Goal: Task Accomplishment & Management: Manage account settings

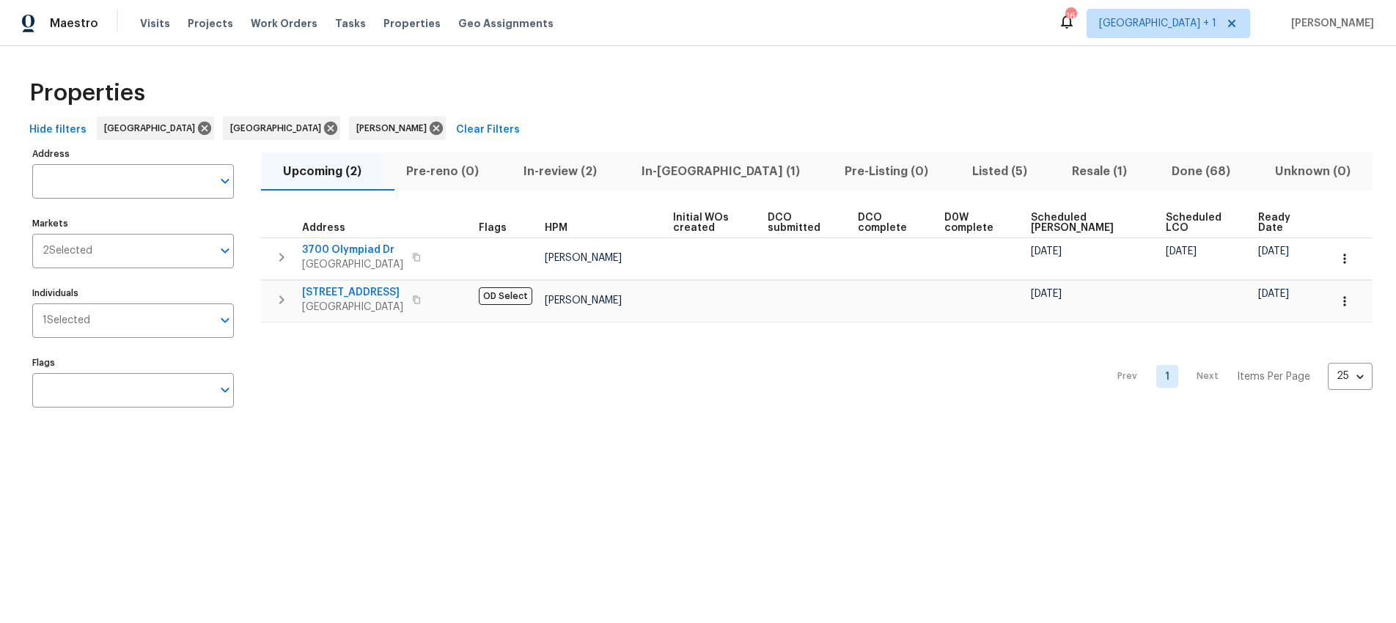
click at [412, 388] on div "Prev 1 Next Items Per Page 25 25 ​" at bounding box center [817, 373] width 1112 height 100
click at [155, 18] on span "Visits" at bounding box center [155, 23] width 30 height 15
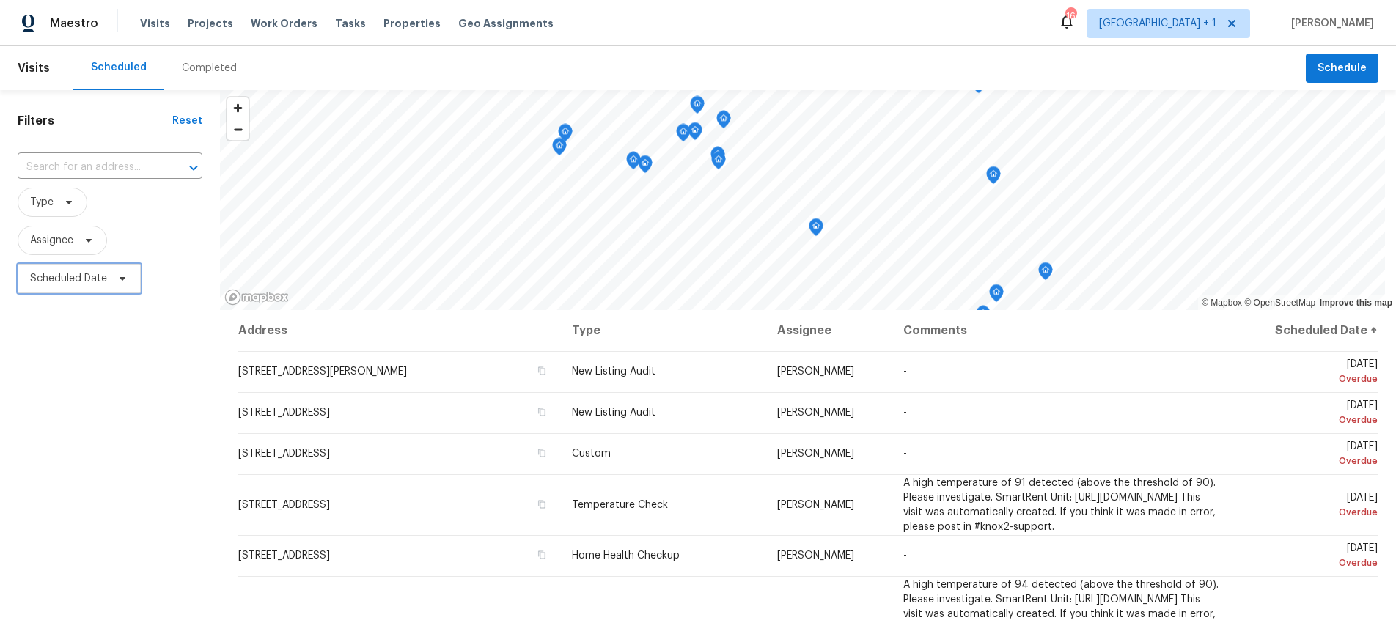
click at [110, 281] on span "Scheduled Date" at bounding box center [79, 278] width 123 height 29
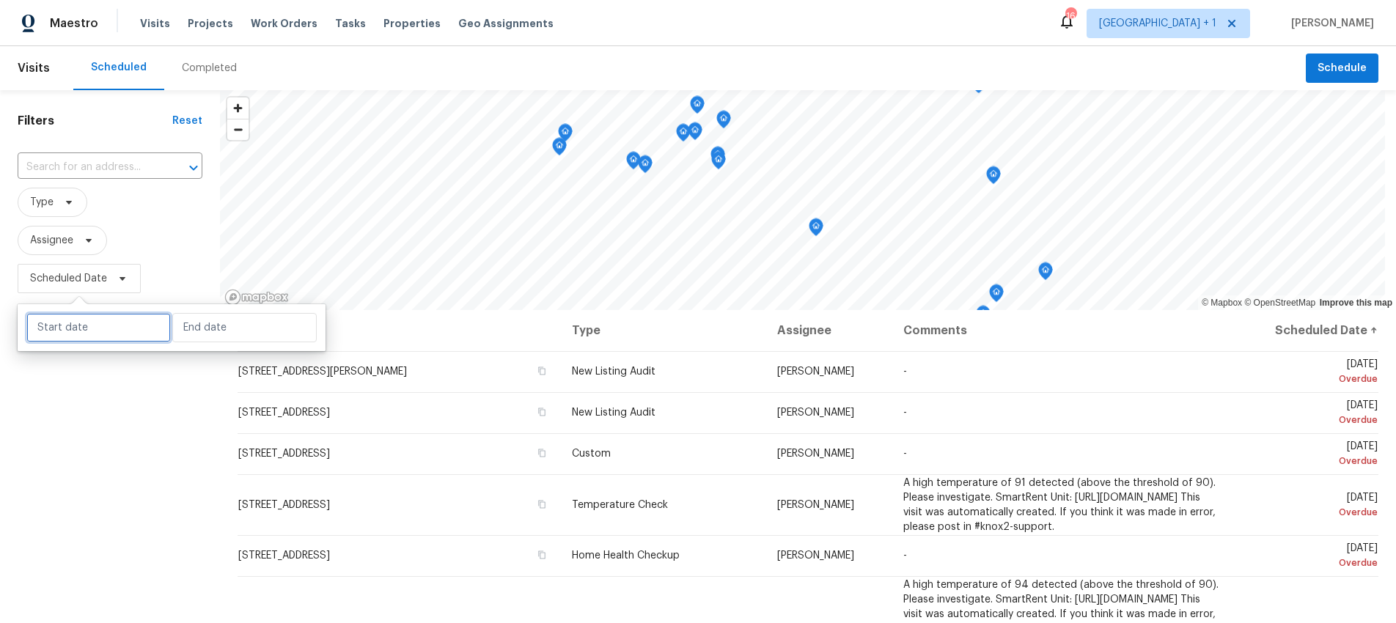
click at [102, 328] on input "text" at bounding box center [98, 327] width 144 height 29
select select "8"
select select "2025"
select select "9"
select select "2025"
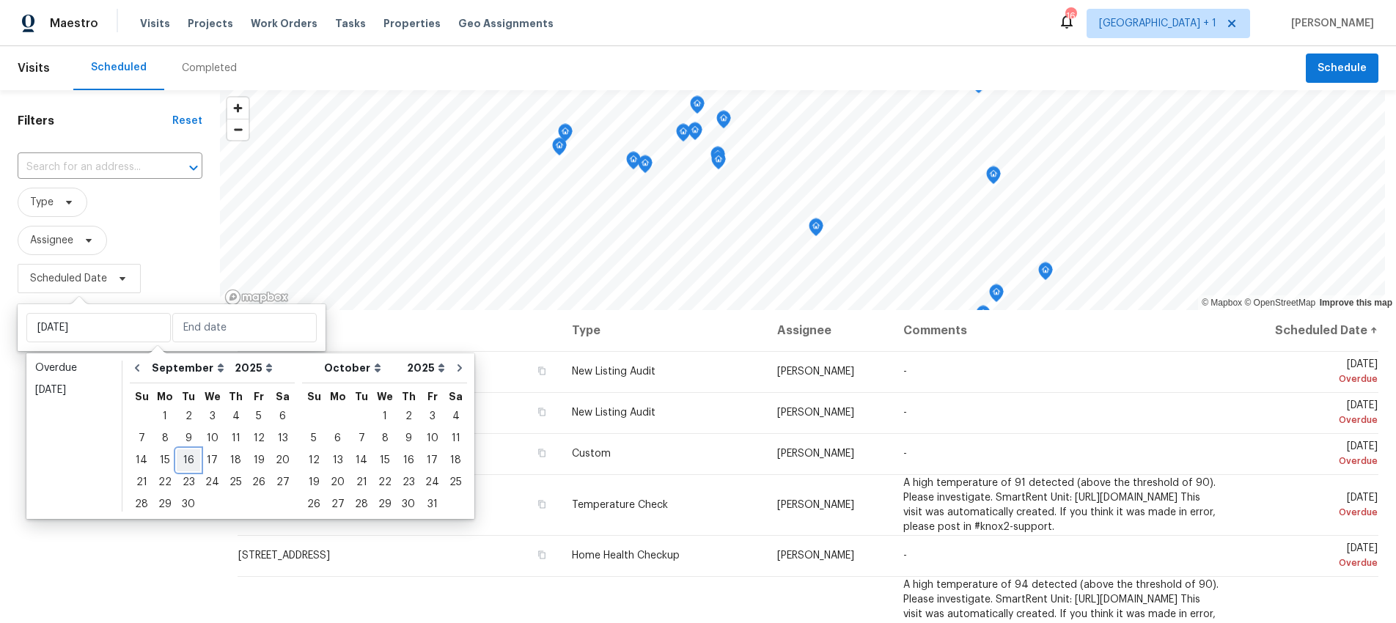
click at [183, 454] on div "16" at bounding box center [188, 460] width 23 height 21
type input "[DATE]"
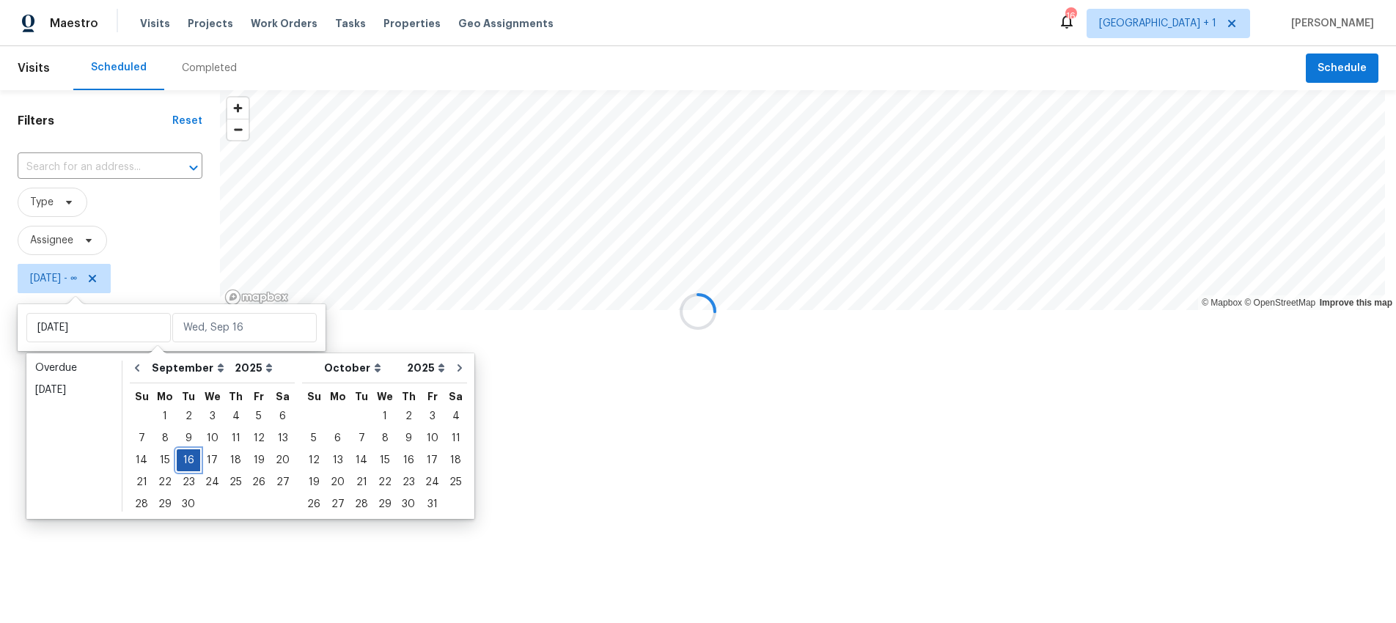
click at [183, 454] on div "16" at bounding box center [188, 460] width 23 height 21
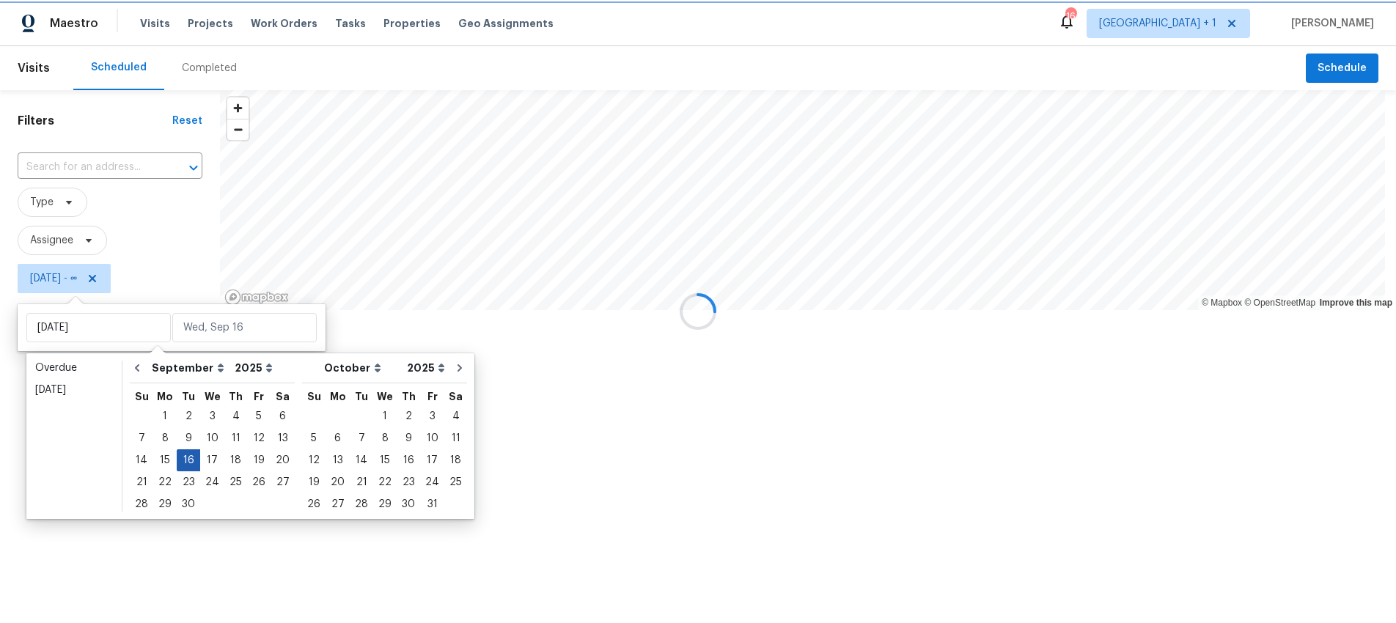
type input "[DATE]"
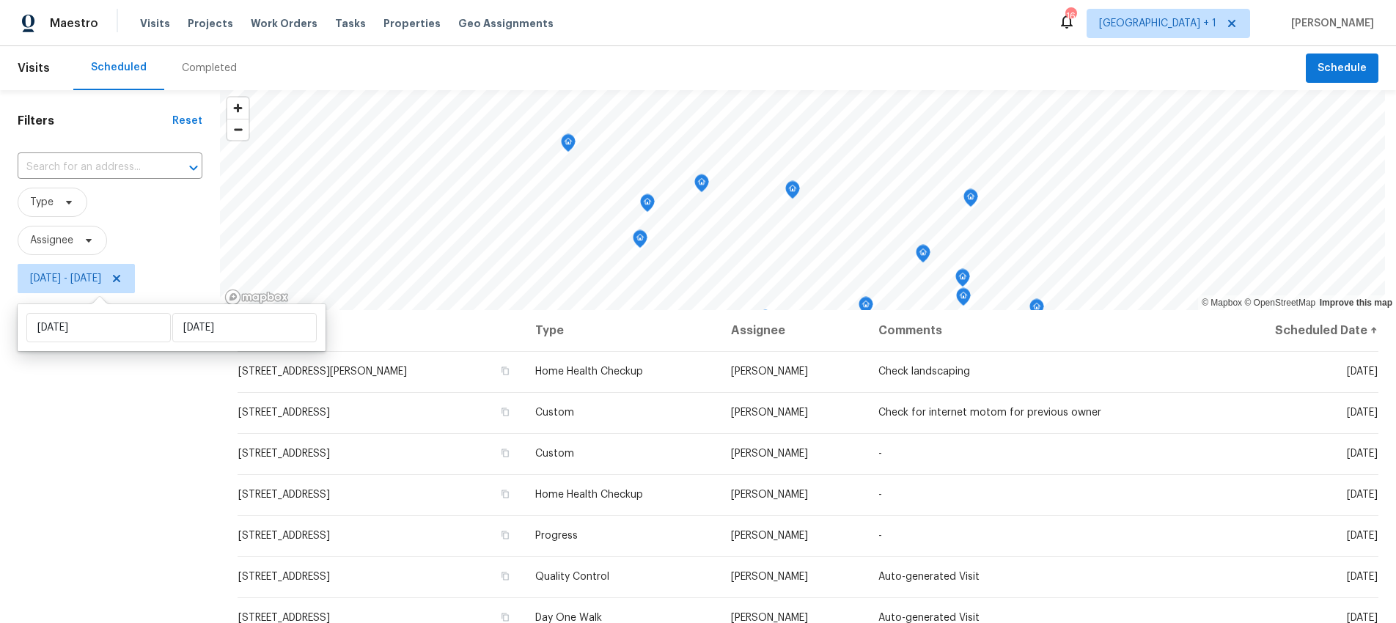
click at [108, 472] on div "Filters Reset ​ Type Assignee [DATE] - [DATE]" at bounding box center [110, 449] width 220 height 719
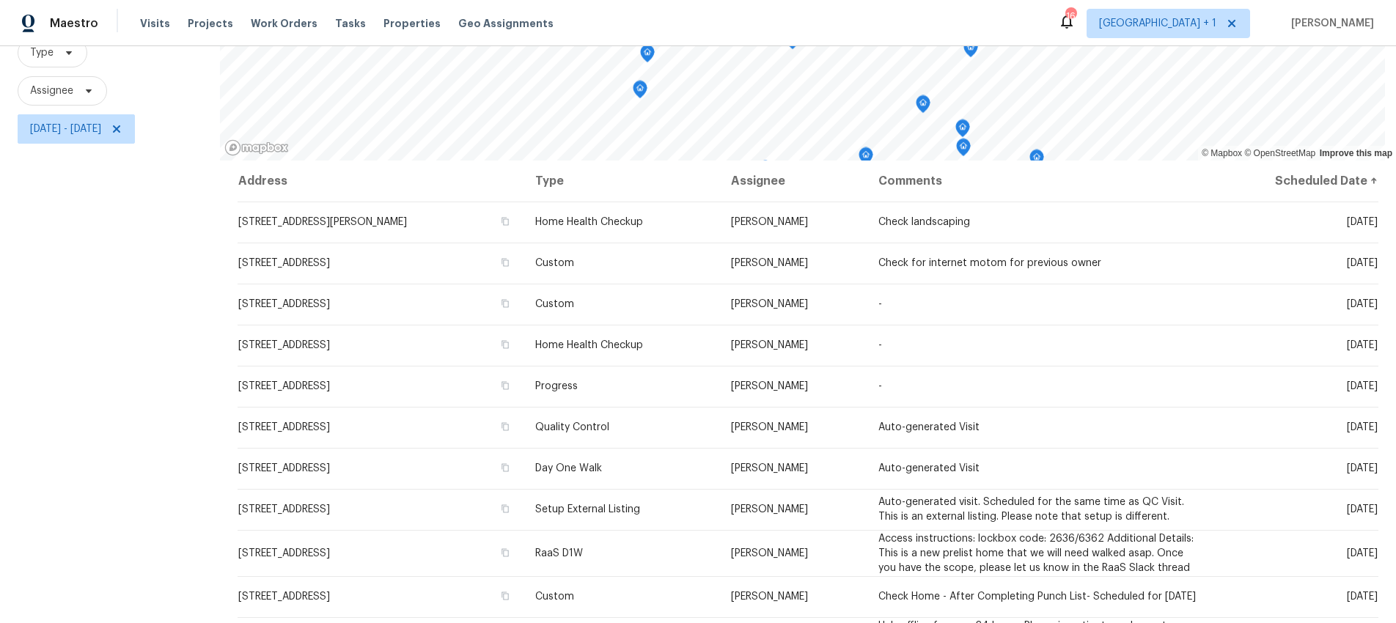
scroll to position [197, 0]
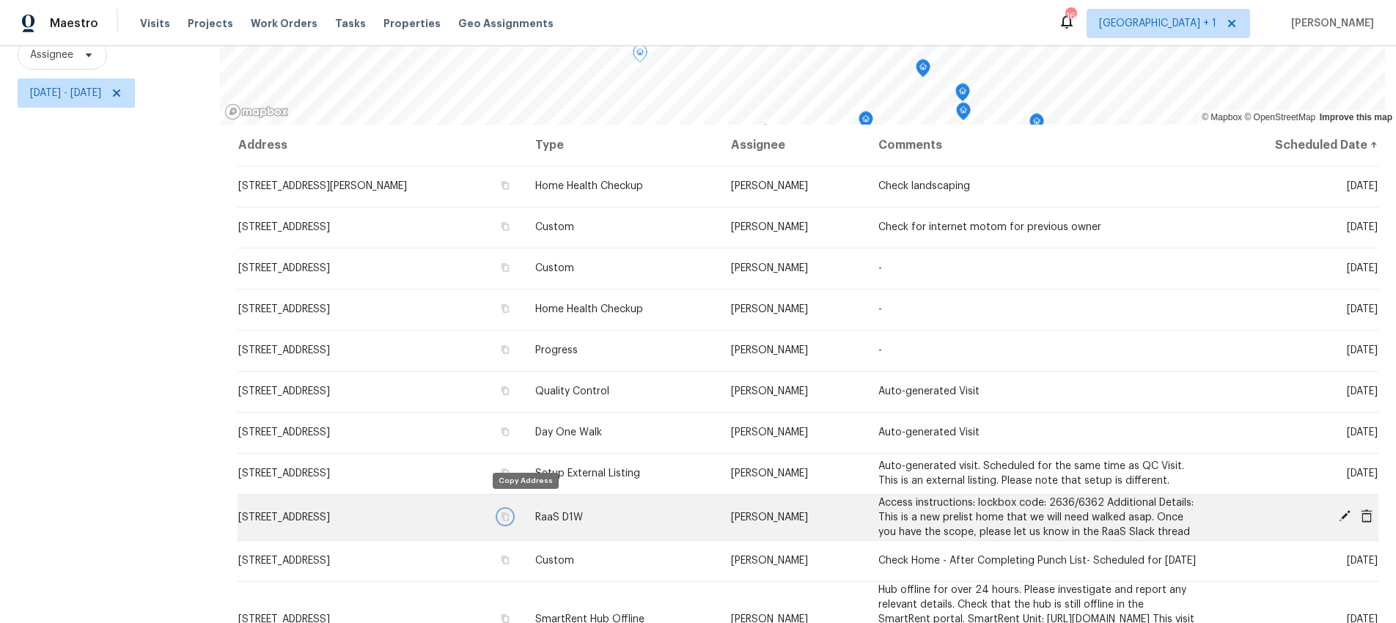
click at [510, 513] on icon "button" at bounding box center [505, 517] width 9 height 9
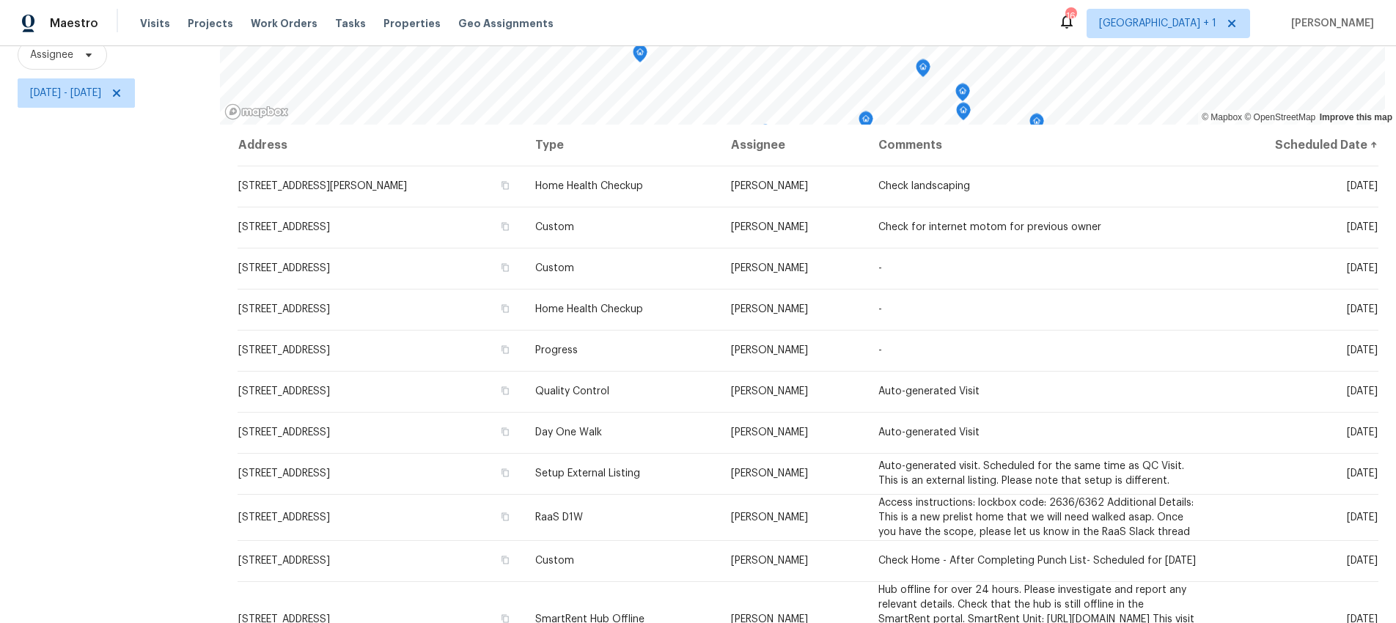
scroll to position [458, 0]
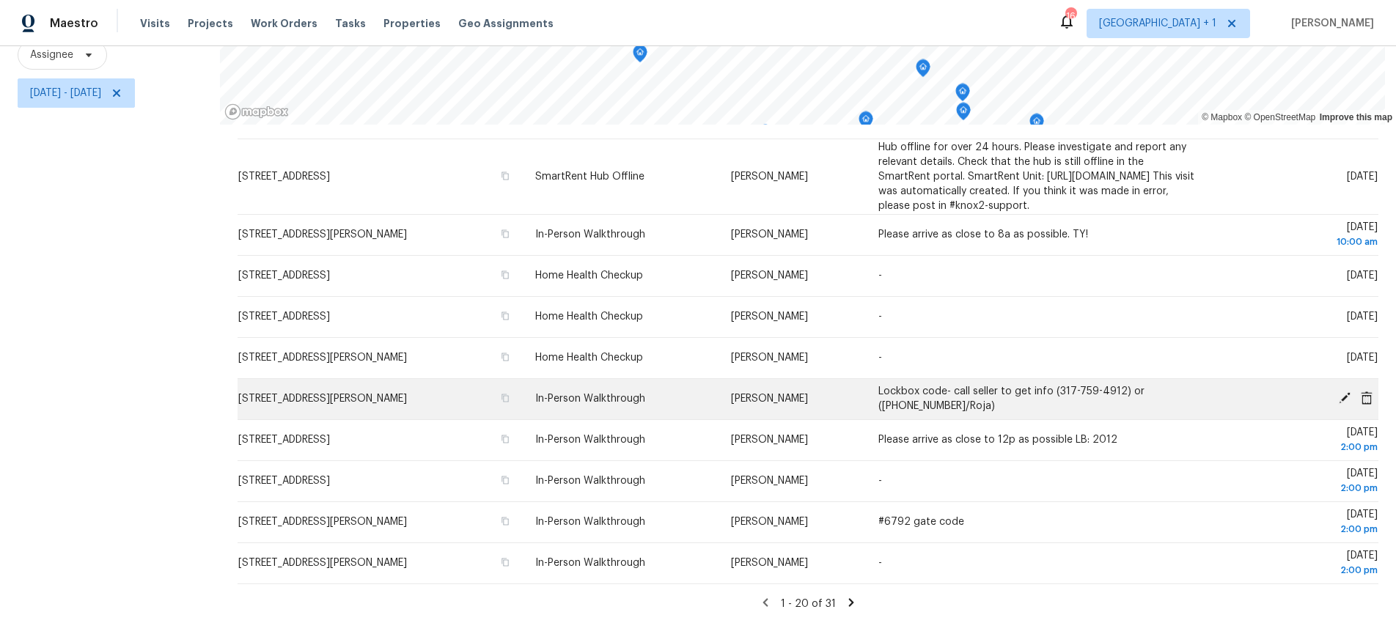
click at [513, 389] on td "[STREET_ADDRESS][PERSON_NAME]" at bounding box center [381, 398] width 286 height 41
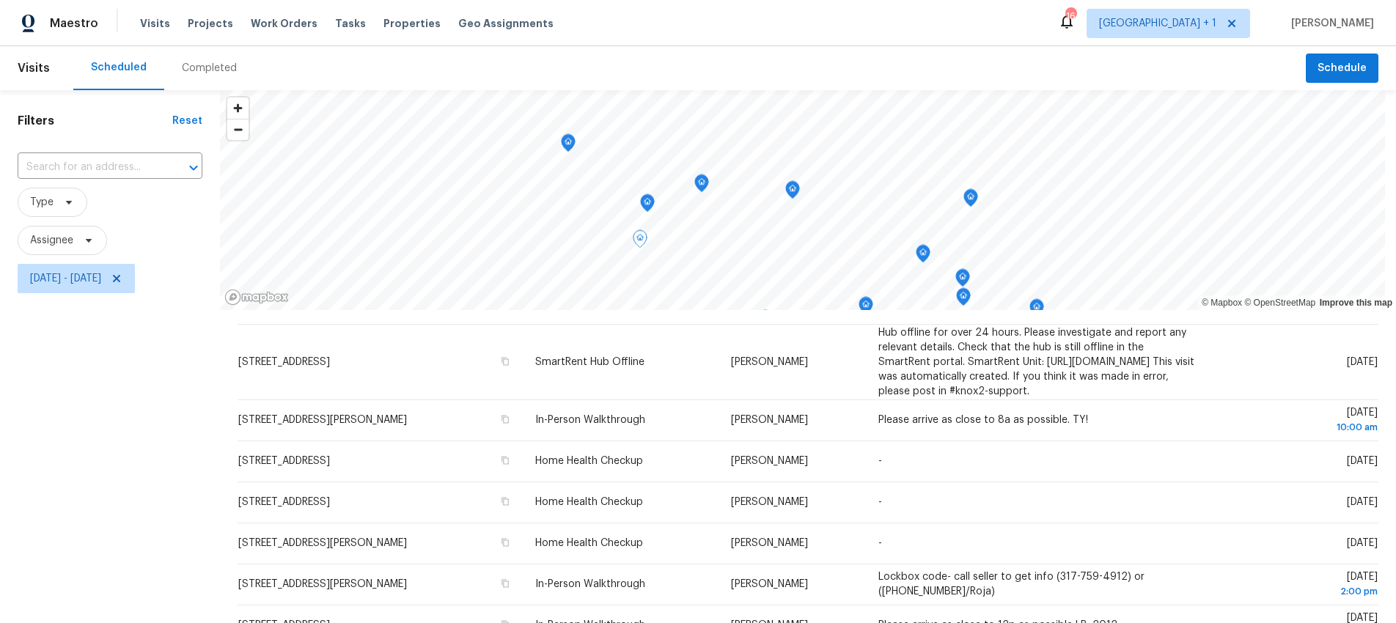
scroll to position [458, 0]
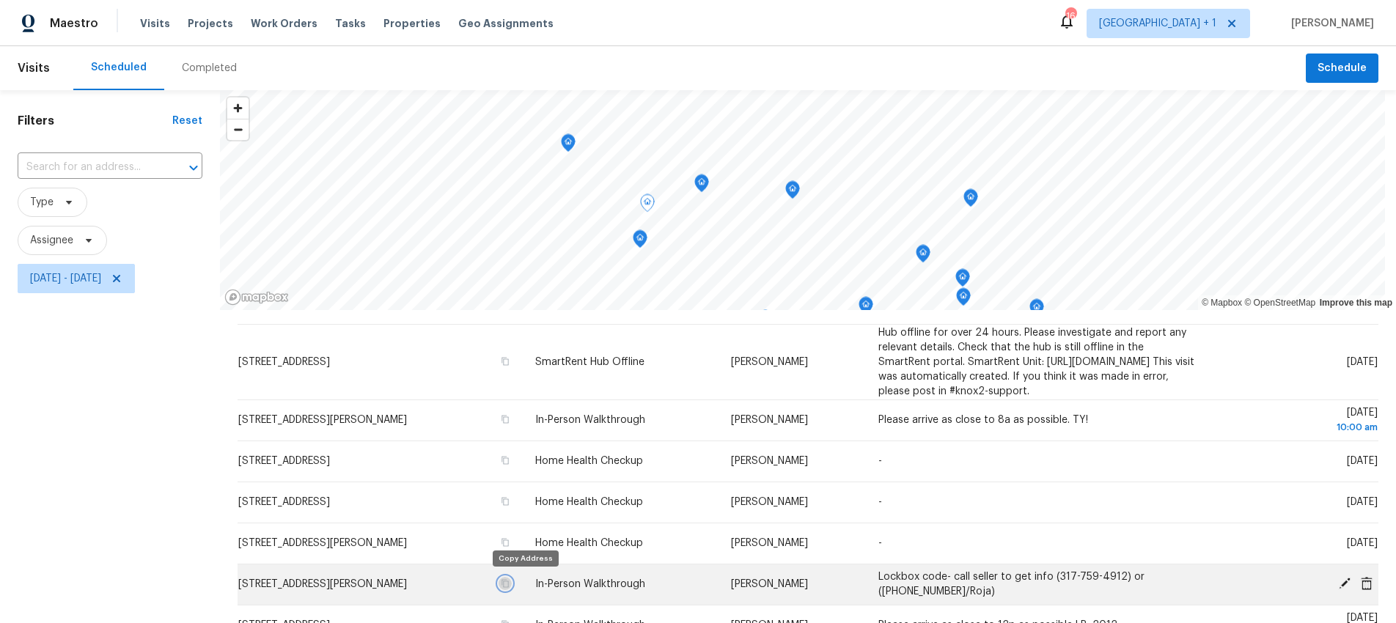
click at [512, 585] on button "button" at bounding box center [505, 583] width 13 height 13
